Goal: Information Seeking & Learning: Compare options

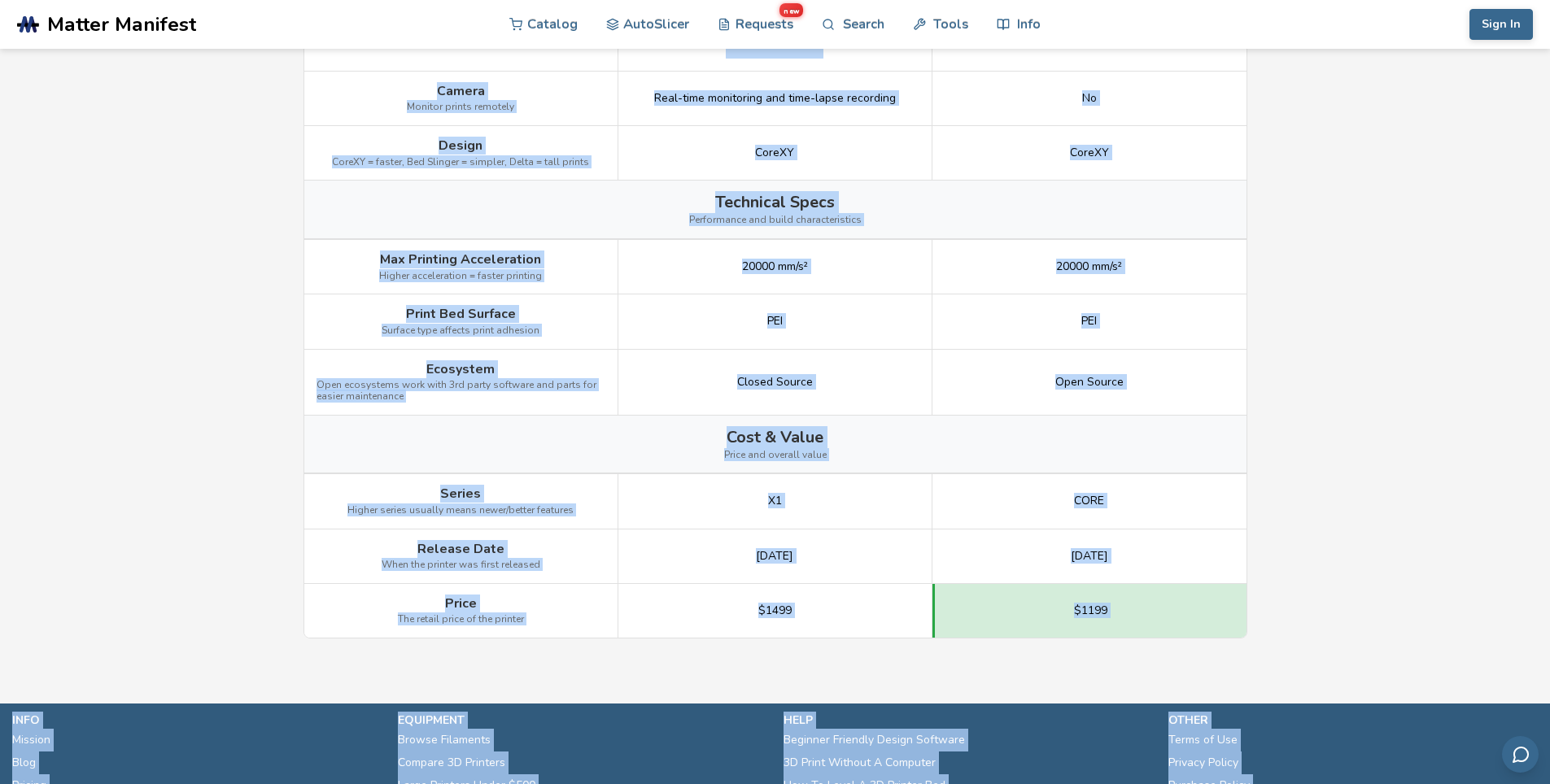
scroll to position [2020, 0]
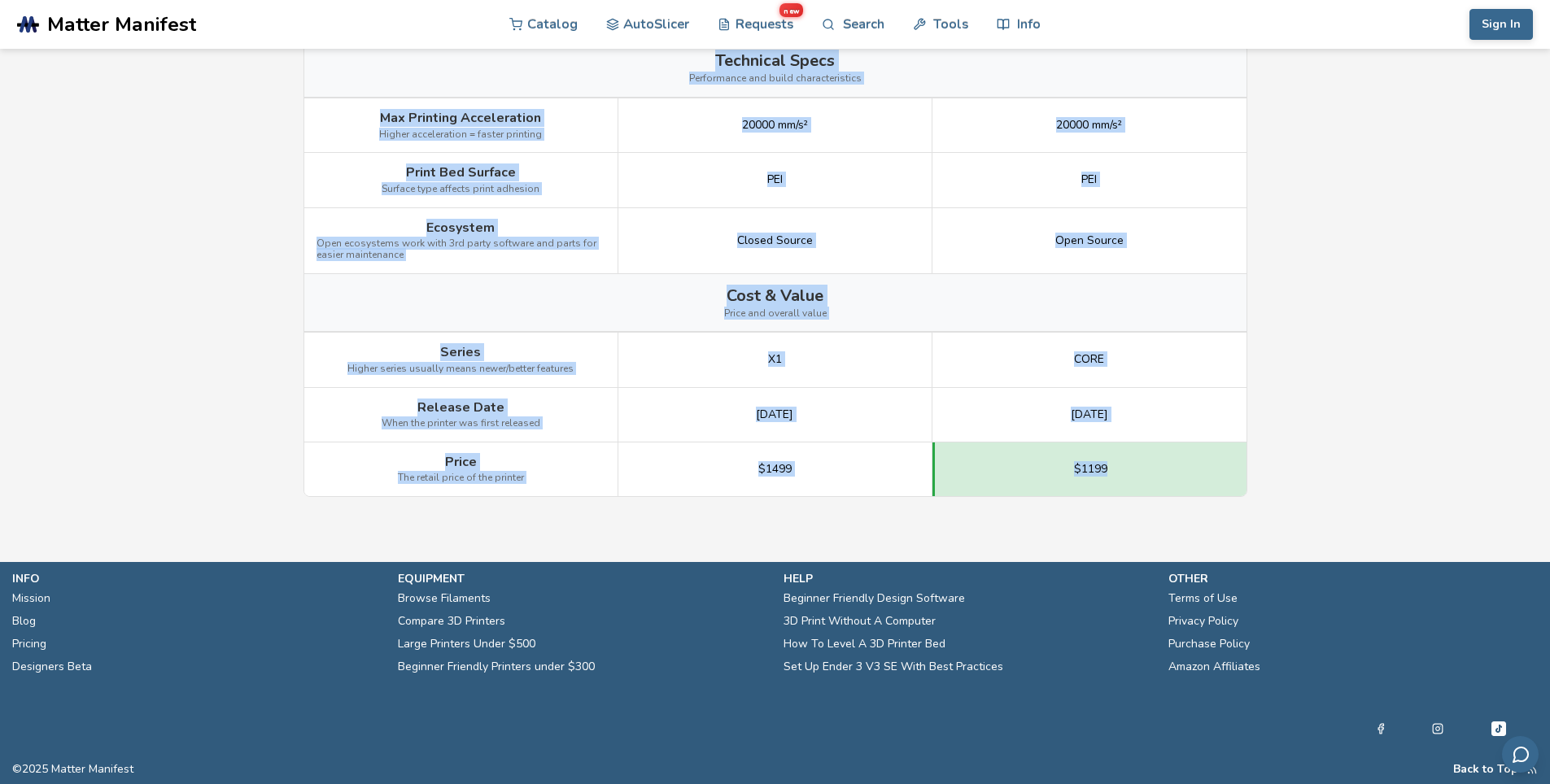
drag, startPoint x: 406, startPoint y: 238, endPoint x: 1137, endPoint y: 467, distance: 766.0
click at [0, 0] on div "Image Details View Bambu Lab X1C Details View [PERSON_NAME] CORE One Details Ge…" at bounding box center [0, 0] width 0 height 0
copy div "Lorem Ipsu Dolo si ame co adipi elits Doe-temporinc 45 utlabor Etdo Mag Aliquae…"
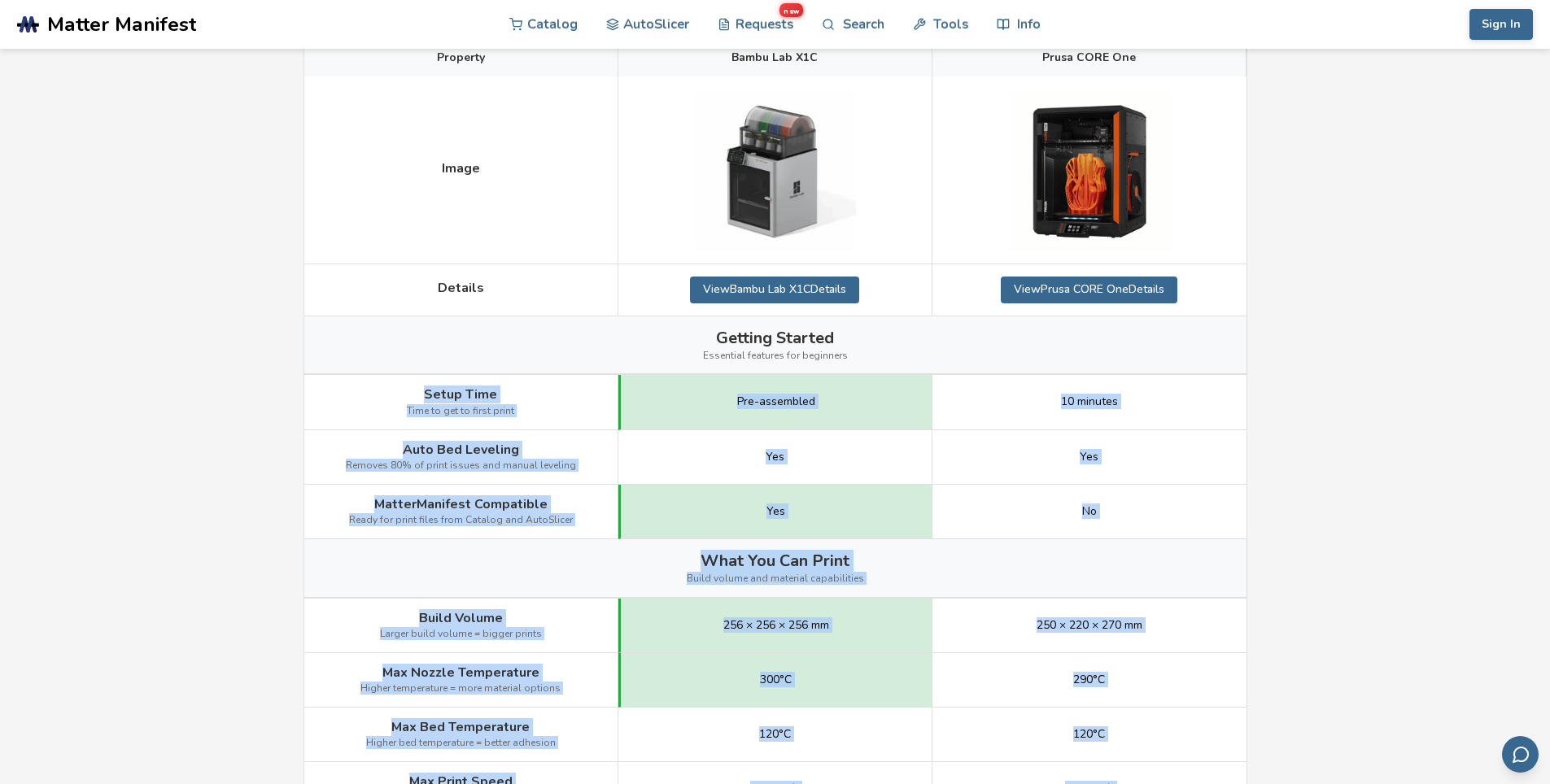
scroll to position [231, 0]
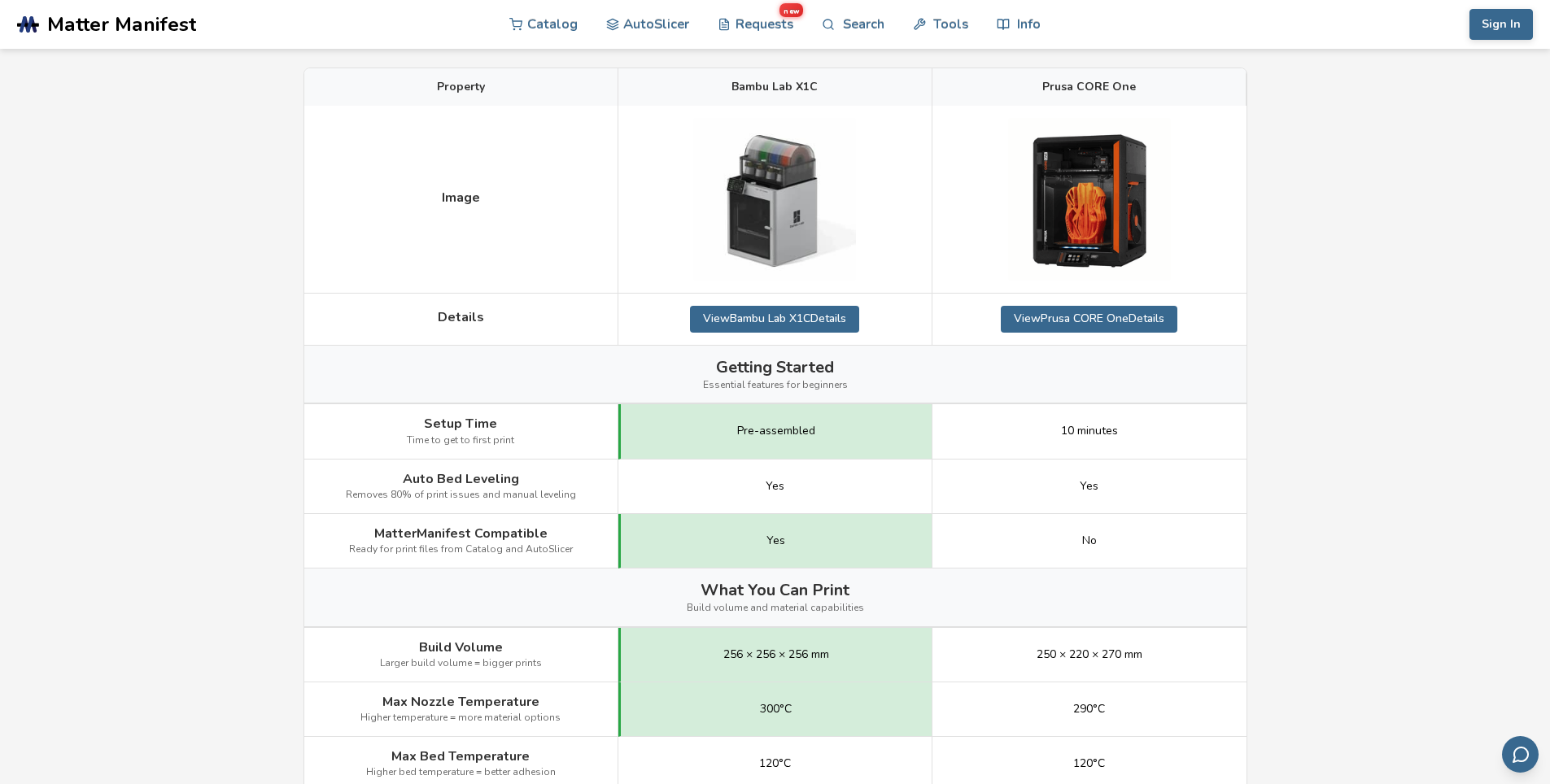
click at [855, 318] on link "View Bambu Lab X1C Details" at bounding box center [774, 318] width 169 height 26
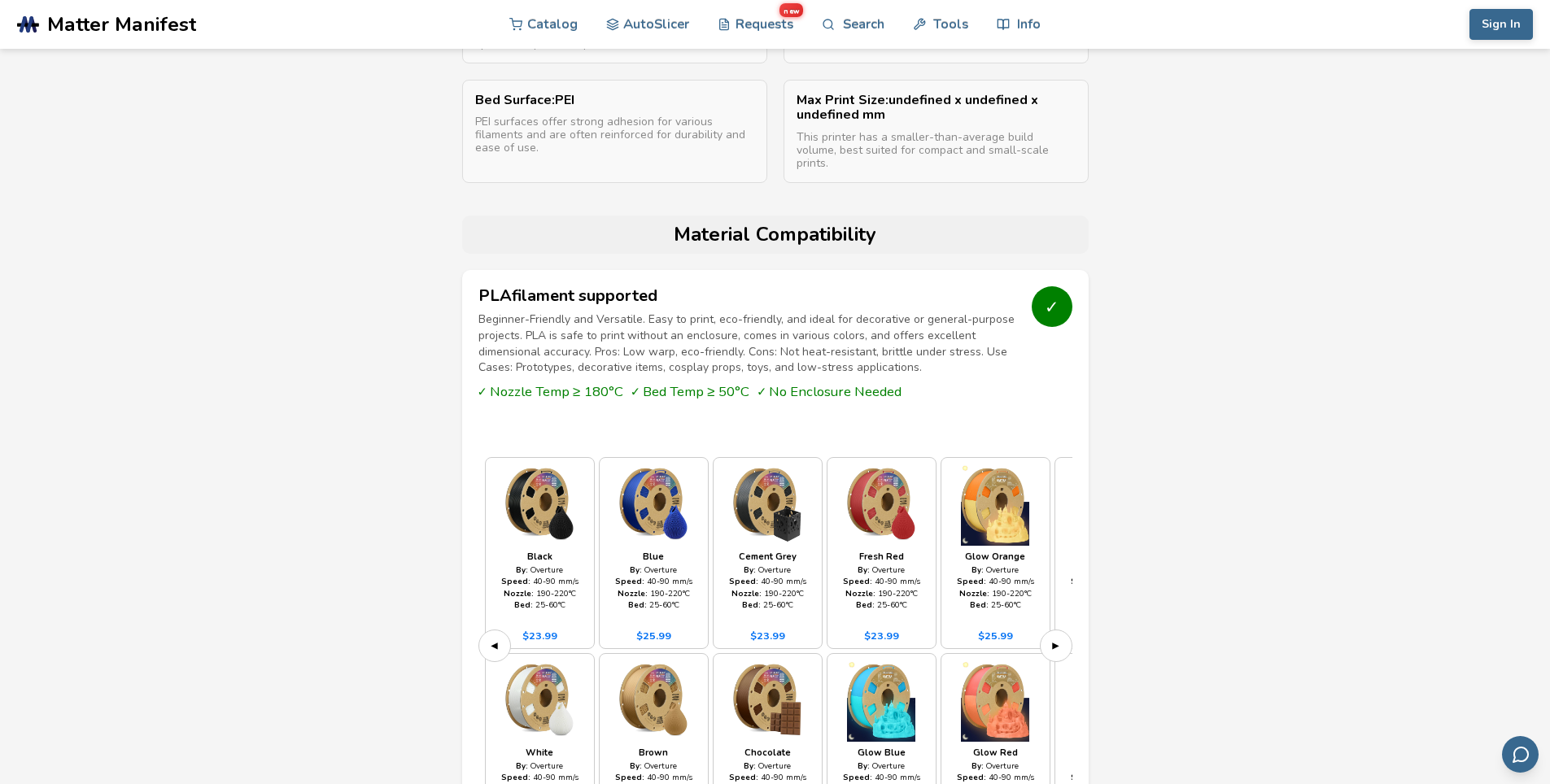
scroll to position [1220, 0]
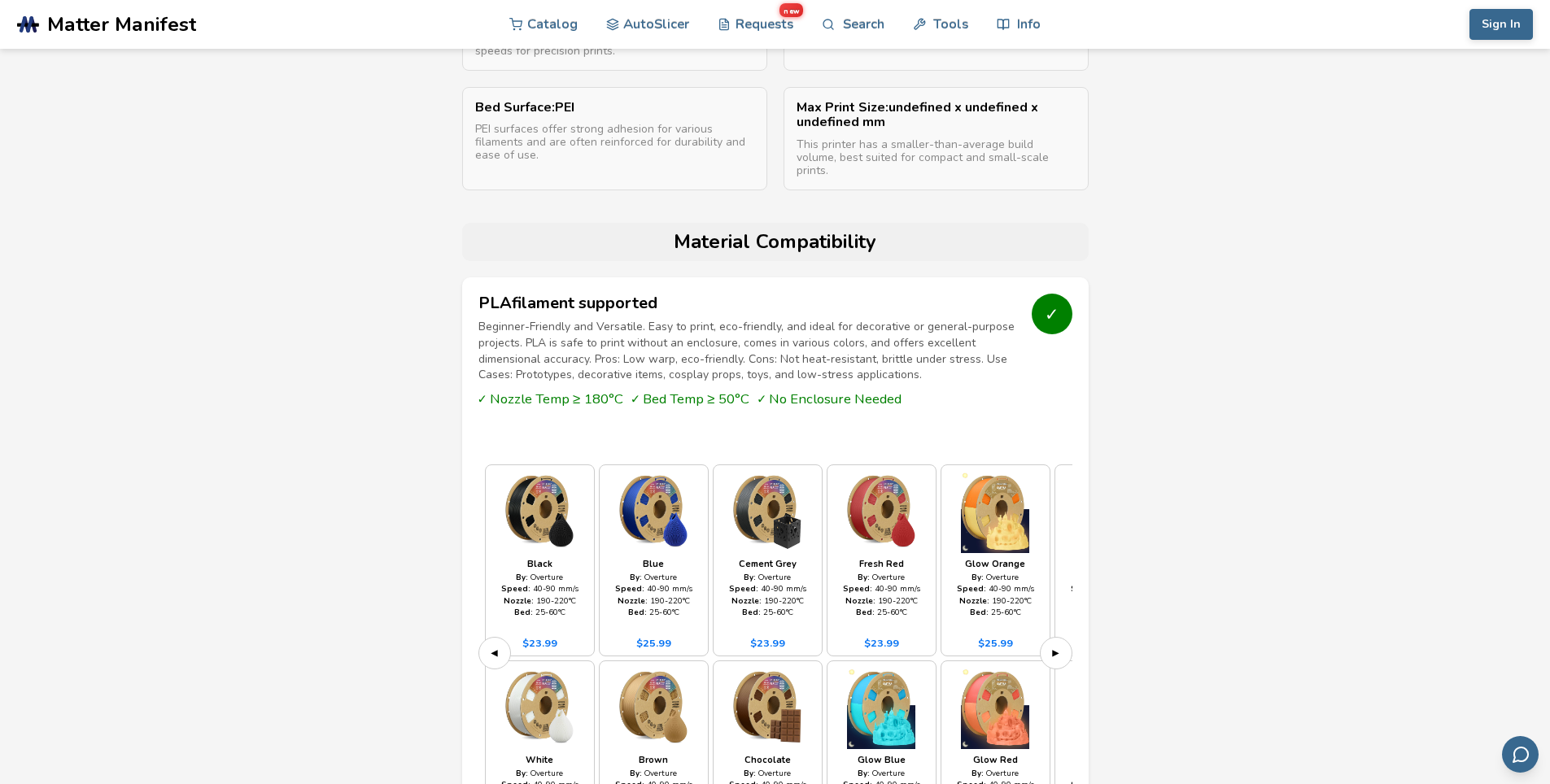
click at [1048, 637] on button "▶" at bounding box center [1056, 653] width 32 height 32
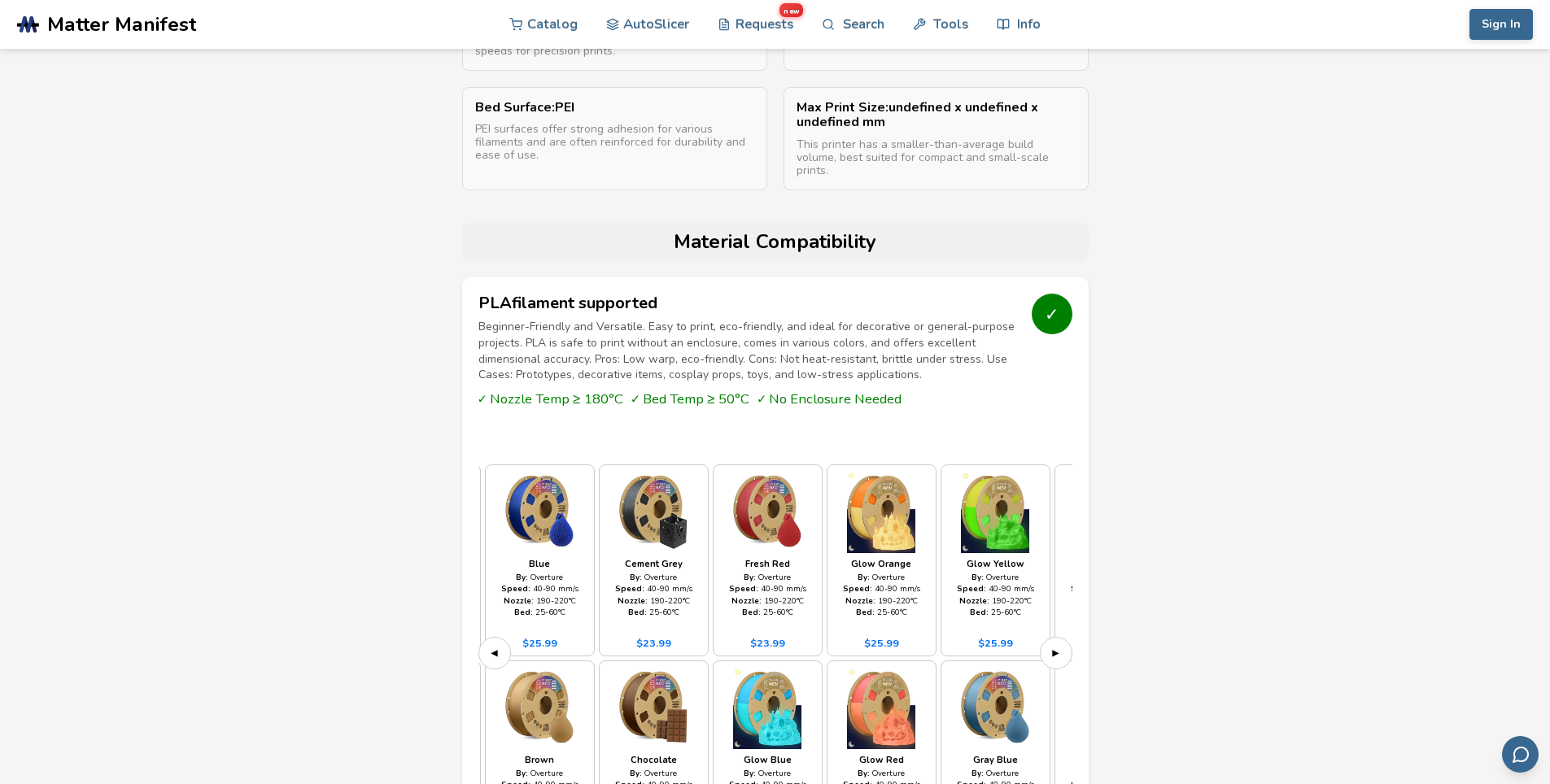
click at [1048, 637] on button "▶" at bounding box center [1056, 653] width 32 height 32
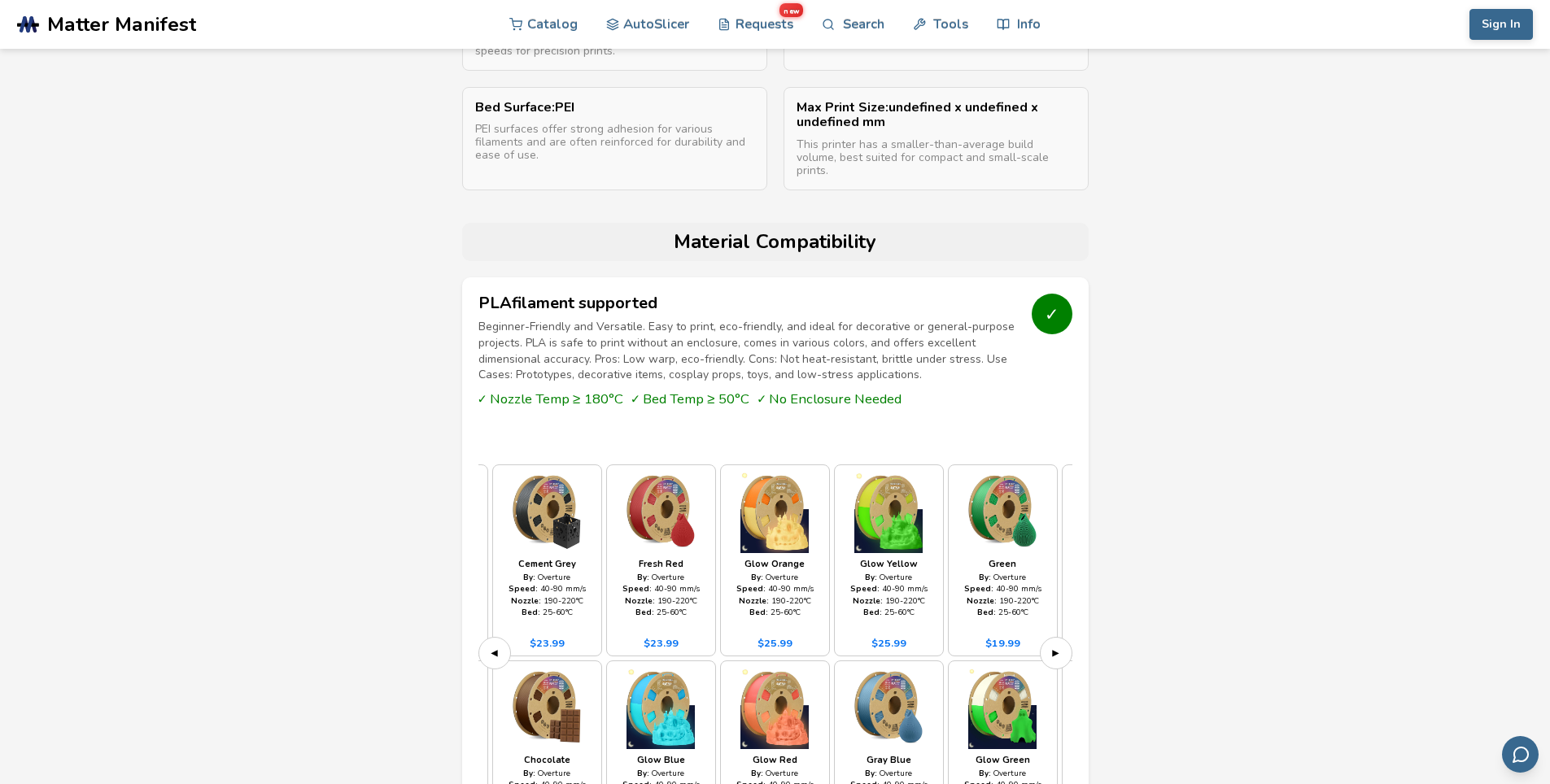
click at [1048, 637] on button "▶" at bounding box center [1056, 653] width 32 height 32
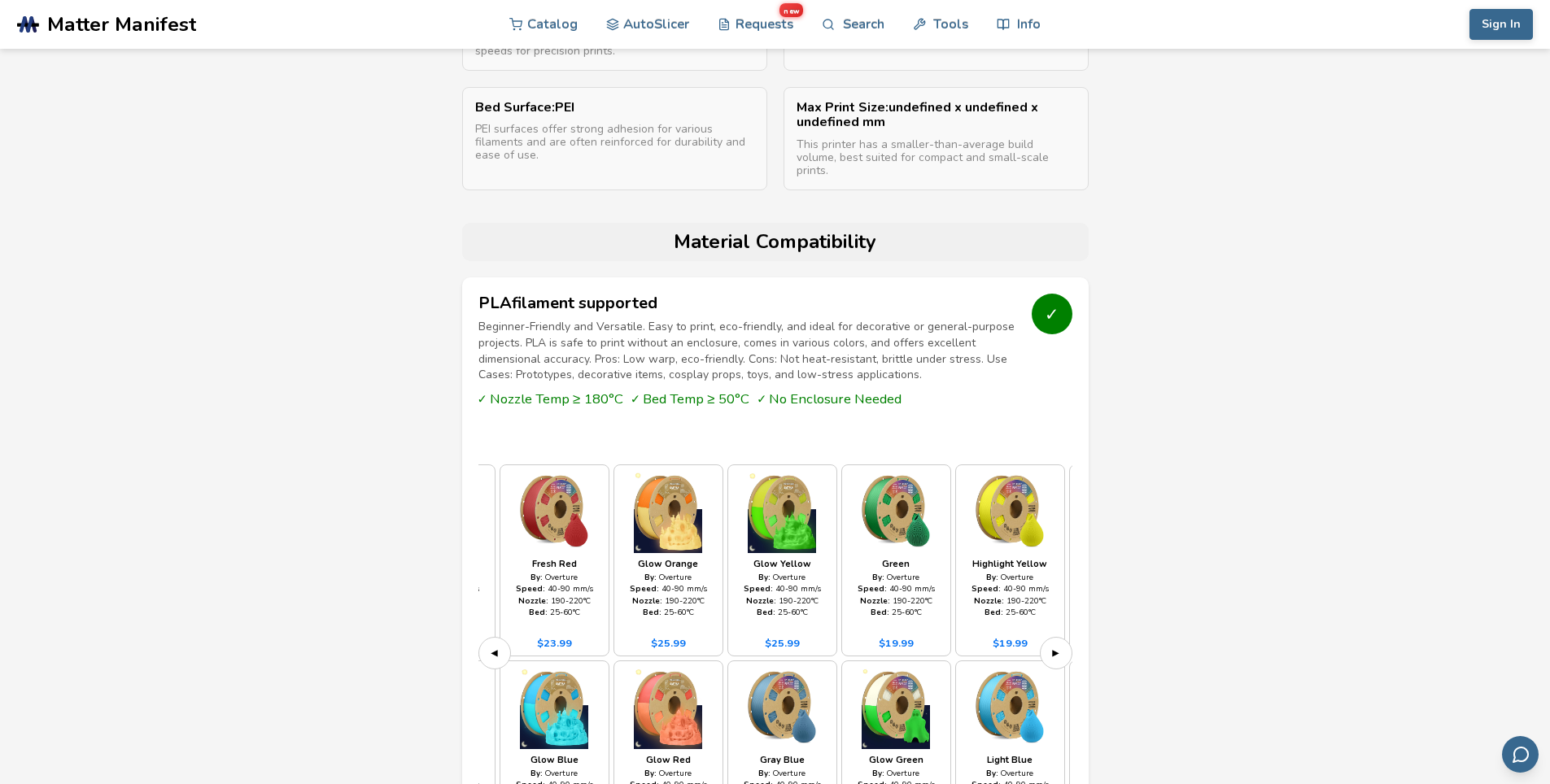
click at [1048, 637] on button "▶" at bounding box center [1056, 653] width 32 height 32
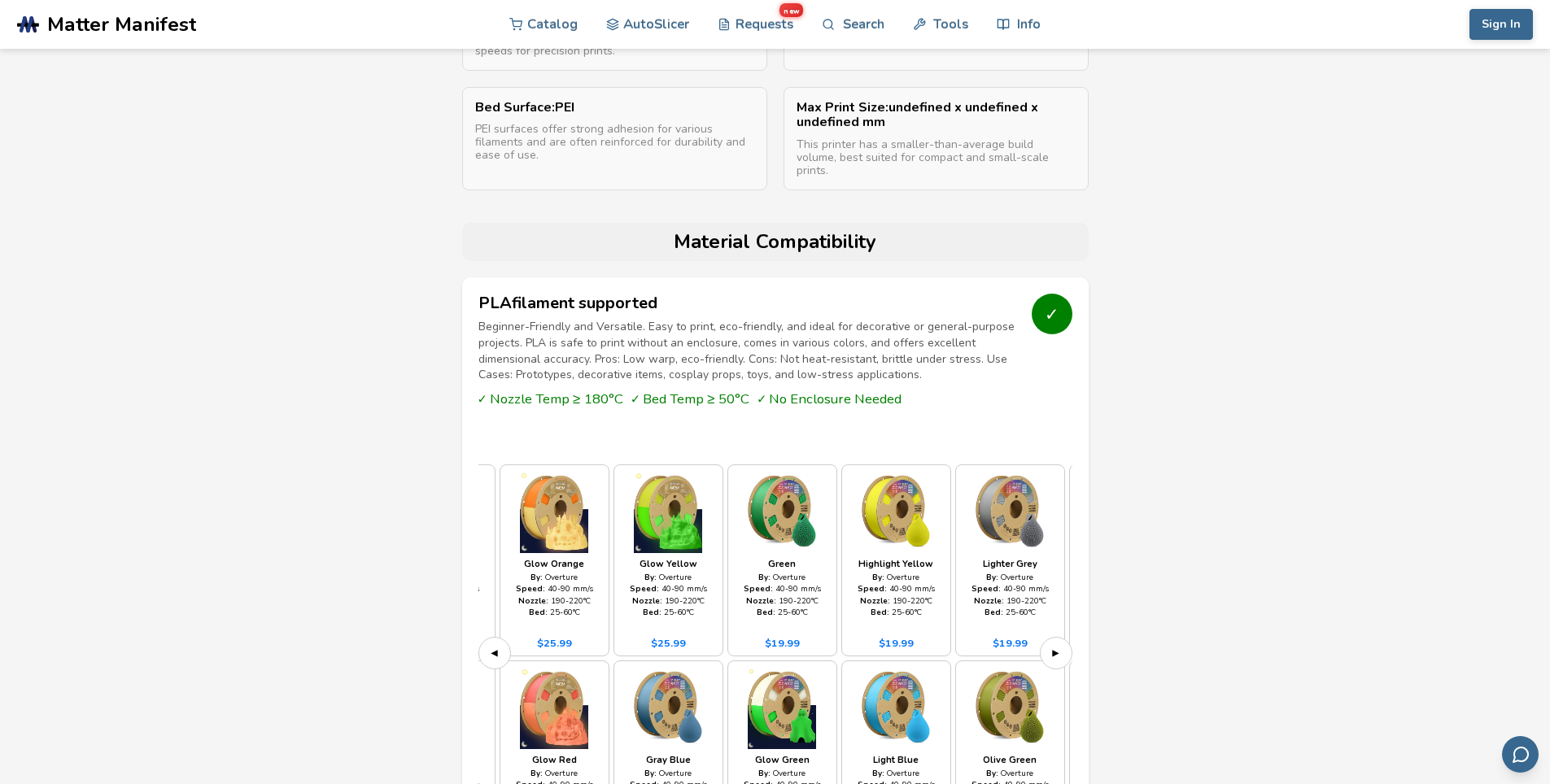
click at [1048, 637] on button "▶" at bounding box center [1056, 653] width 32 height 32
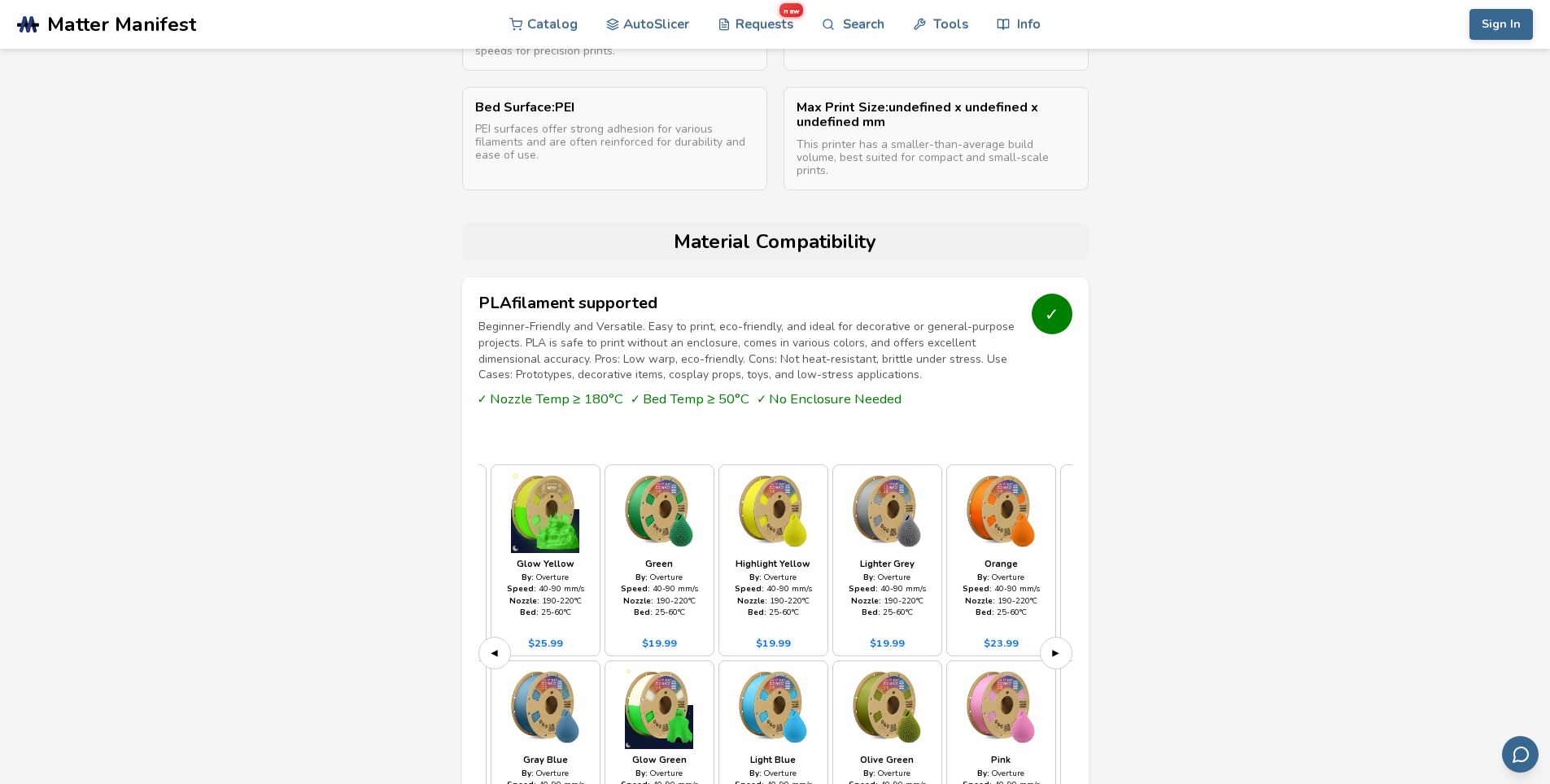
click at [1048, 637] on button "▶" at bounding box center [1056, 653] width 32 height 32
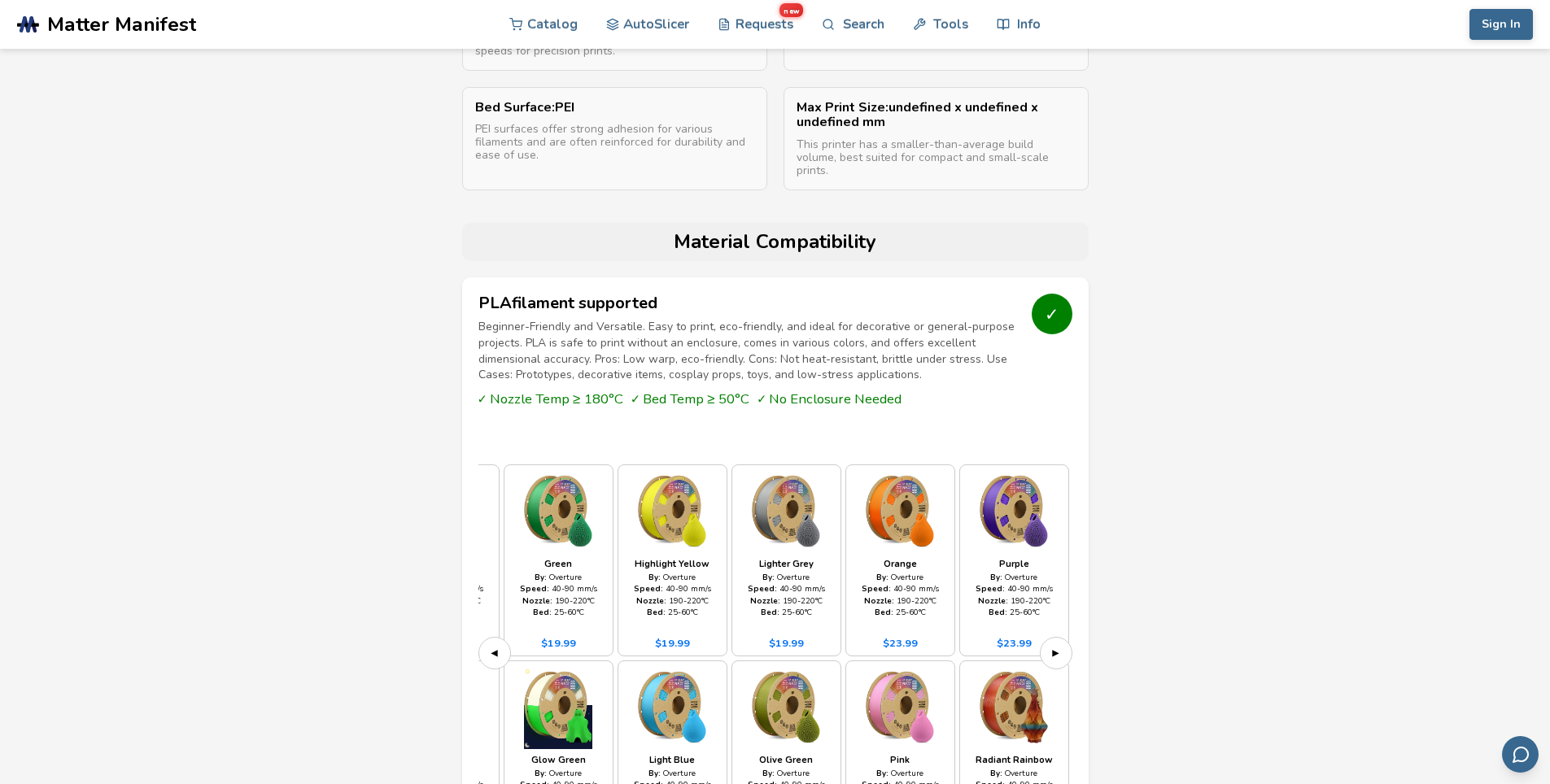
click at [1048, 637] on button "▶" at bounding box center [1056, 653] width 32 height 32
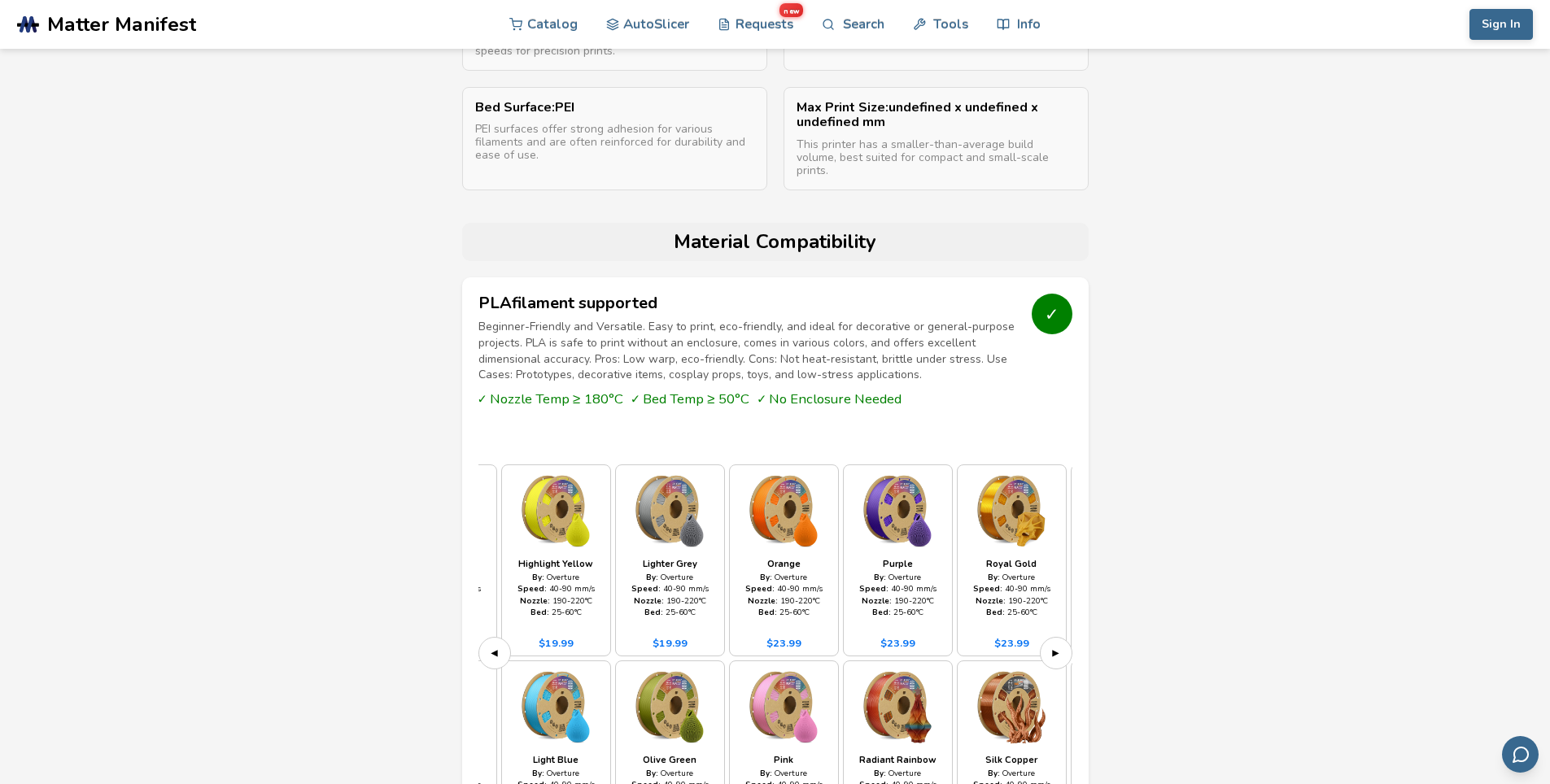
click at [1048, 637] on button "▶" at bounding box center [1056, 653] width 32 height 32
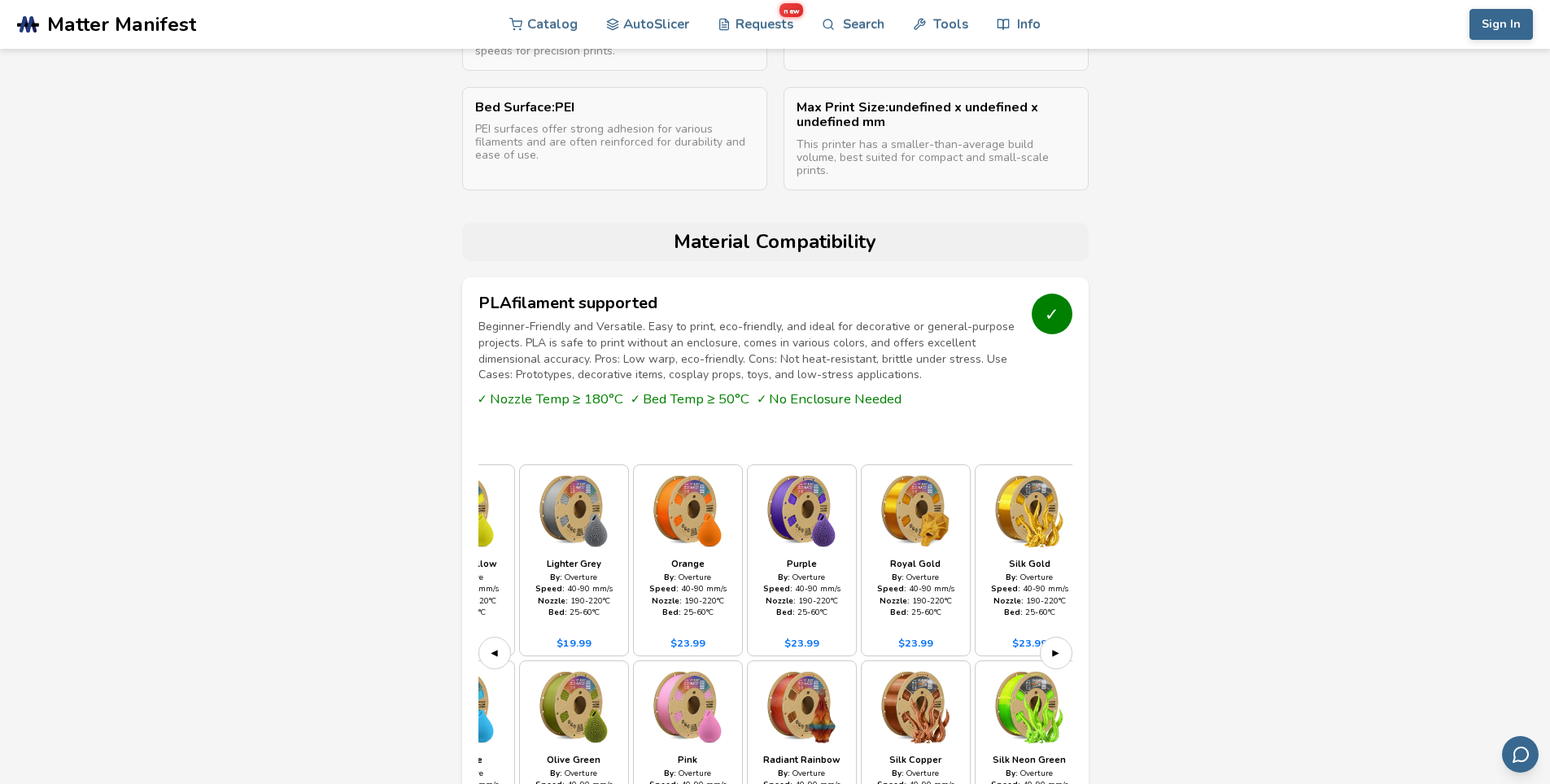
click at [1048, 637] on button "▶" at bounding box center [1056, 653] width 32 height 32
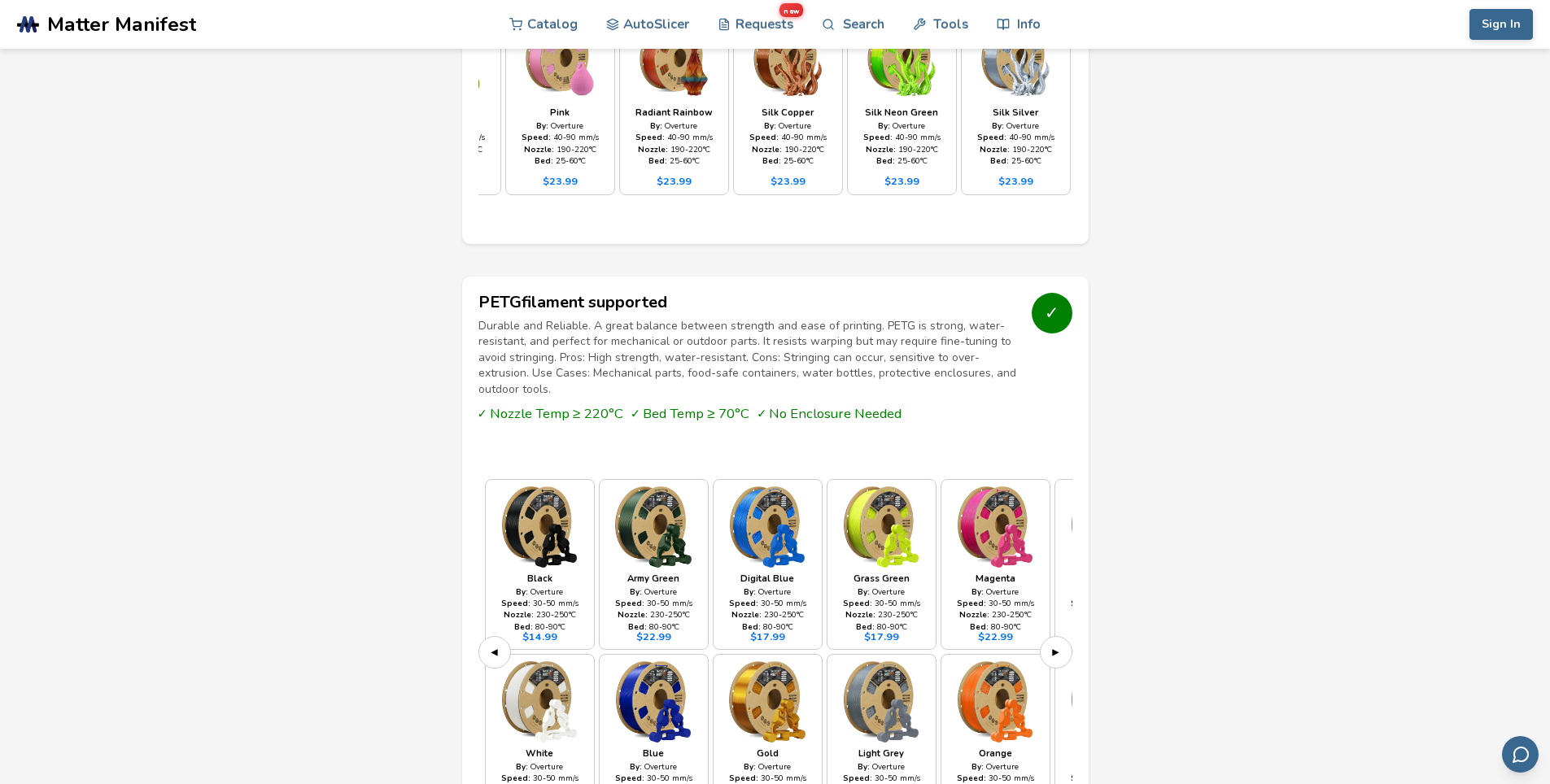
scroll to position [1870, 0]
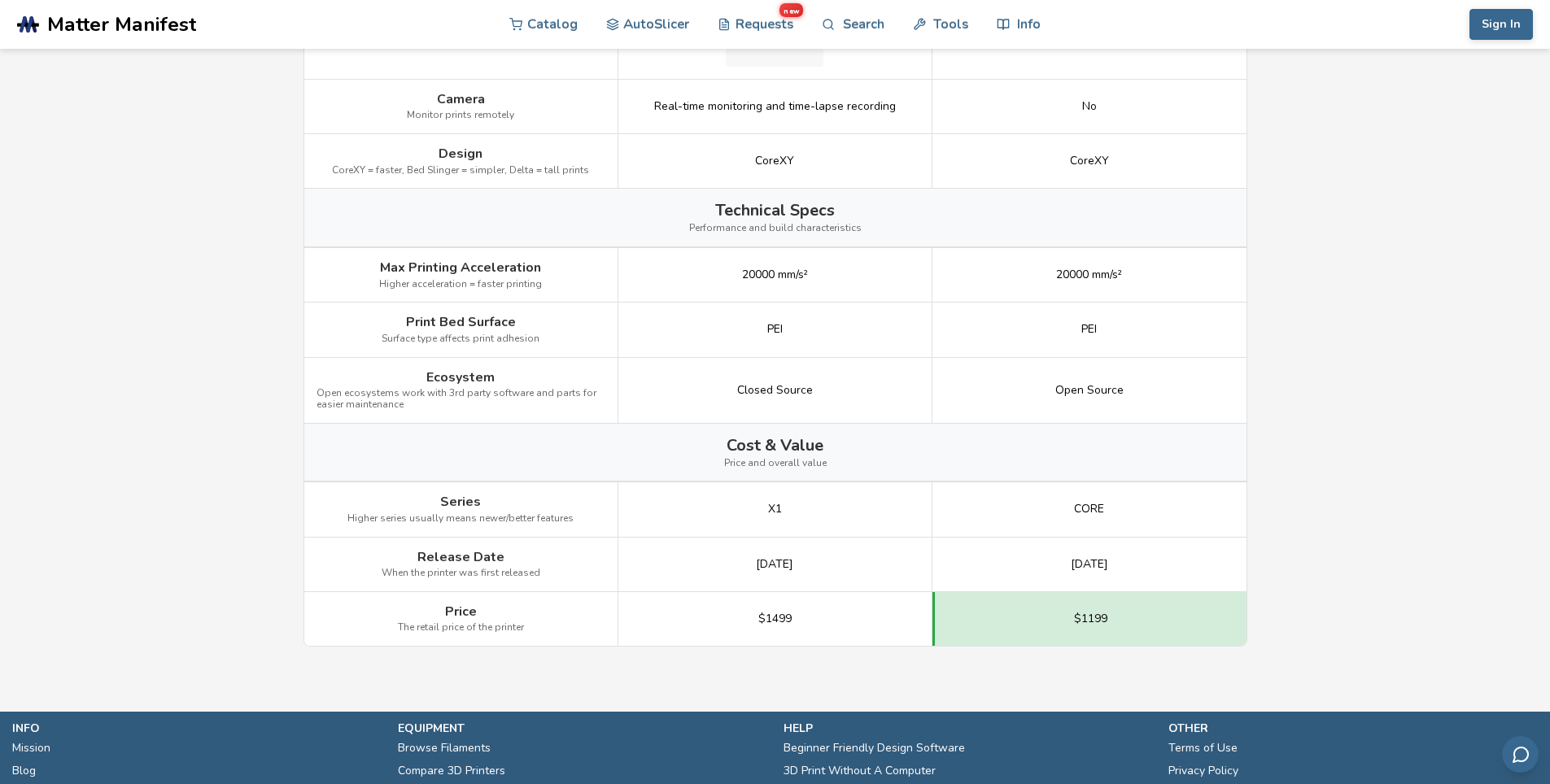
scroll to position [231, 0]
